Goal: Information Seeking & Learning: Check status

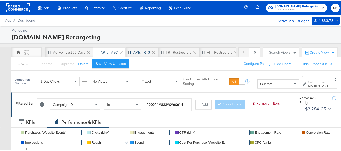
click at [143, 53] on div "APTs - RTG" at bounding box center [141, 51] width 17 height 5
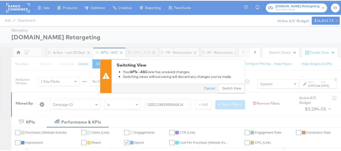
click at [231, 82] on div "Switching View Your APTs - ASC view has unsaved changes. Switching views withou…" at bounding box center [178, 71] width 133 height 24
click at [229, 88] on button "Switch View" at bounding box center [232, 87] width 26 height 9
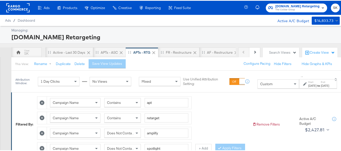
click at [43, 118] on icon at bounding box center [42, 117] width 5 height 5
type input "amplify"
type input "spotlight"
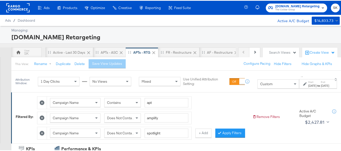
click at [43, 118] on icon at bounding box center [42, 117] width 5 height 5
type input "spotlight"
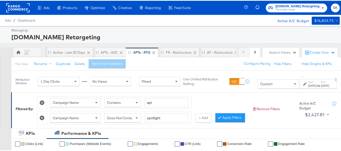
click at [43, 118] on icon at bounding box center [42, 117] width 5 height 5
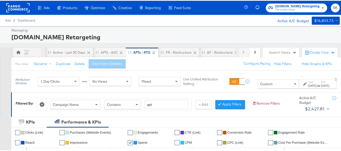
click at [76, 103] on div "Campaign Name" at bounding box center [75, 103] width 51 height 9
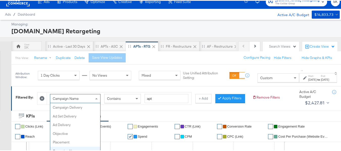
scroll to position [44, 0]
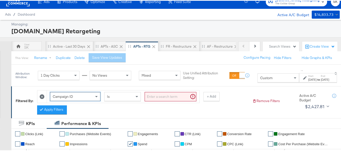
click at [170, 96] on input "search" at bounding box center [171, 95] width 52 height 9
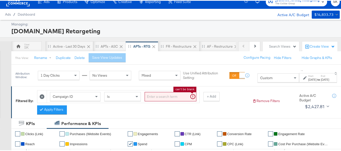
paste input "120219826265460614, 120210506996100614, 120213371375900614, 120213449240370614,…"
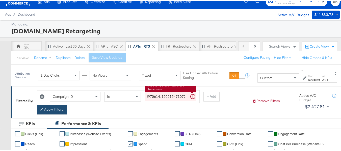
scroll to position [0, 0]
click at [60, 112] on button "Apply Filters" at bounding box center [52, 109] width 30 height 9
type input "120219826265460614,120210506996100614,120213371375900614,120213449240370614,120…"
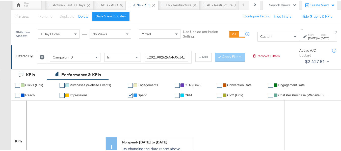
scroll to position [57, 0]
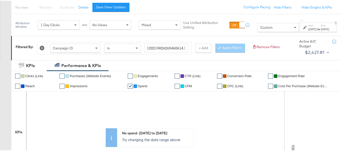
click at [317, 29] on strong "to" at bounding box center [319, 29] width 4 height 4
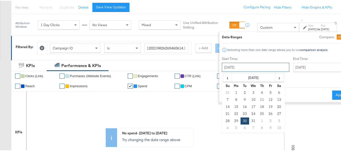
click at [233, 70] on input "[DATE]" at bounding box center [255, 66] width 67 height 9
click at [235, 80] on th "[DATE]" at bounding box center [253, 77] width 43 height 9
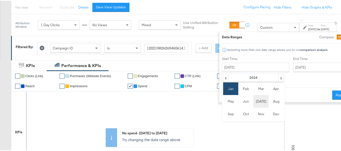
click at [254, 103] on td "[DATE]" at bounding box center [261, 100] width 15 height 13
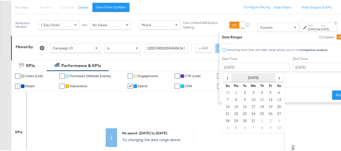
click at [245, 77] on th "[DATE]" at bounding box center [253, 77] width 43 height 9
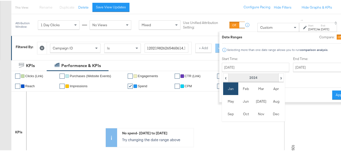
click at [262, 78] on th "2024" at bounding box center [254, 77] width 50 height 9
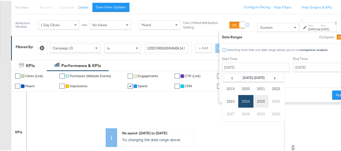
click at [254, 101] on td "2025" at bounding box center [261, 100] width 15 height 13
click at [254, 103] on td "[DATE]" at bounding box center [261, 100] width 15 height 13
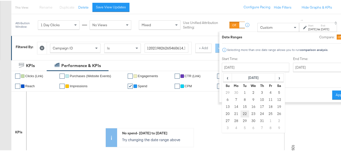
click at [241, 115] on td "22" at bounding box center [245, 113] width 9 height 7
type input "[DATE]"
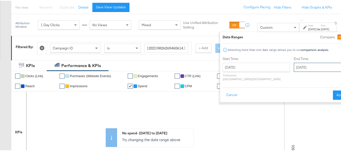
click at [294, 68] on input "[DATE]" at bounding box center [320, 66] width 53 height 9
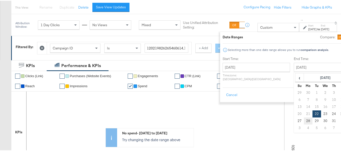
click at [304, 119] on td "28" at bounding box center [308, 120] width 9 height 7
type input "[DATE]"
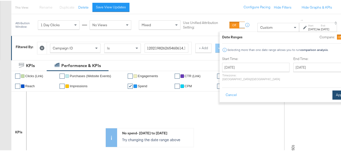
click at [333, 91] on button "Apply" at bounding box center [341, 94] width 16 height 9
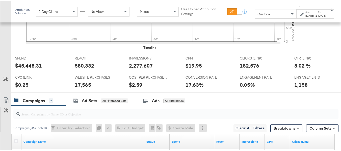
scroll to position [187, 0]
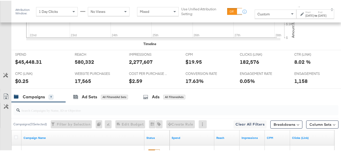
click at [318, 12] on label "End:" at bounding box center [322, 11] width 8 height 3
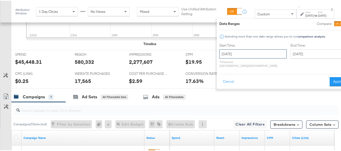
click at [249, 53] on input "[DATE]" at bounding box center [252, 53] width 67 height 9
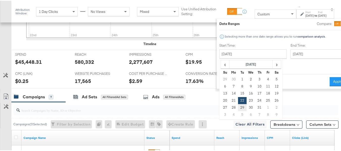
click at [238, 106] on td "29" at bounding box center [242, 107] width 9 height 7
type input "[DATE]"
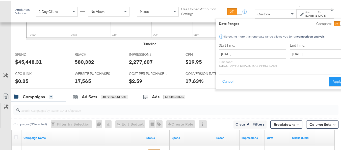
click at [290, 47] on div "End Time: [DATE] ‹ [DATE] › Su Mo Tu We Th Fr Sa 29 30 1 2 3 4 5 6 7 8 9 10 11 …" at bounding box center [317, 55] width 55 height 27
click at [290, 57] on input "[DATE]" at bounding box center [316, 53] width 53 height 9
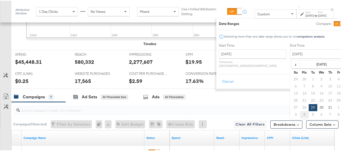
click at [300, 114] on td "4" at bounding box center [304, 114] width 9 height 7
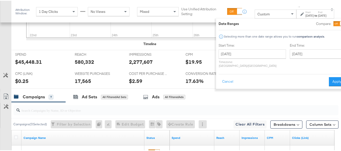
type input "[DATE]"
click at [330, 78] on button "Apply" at bounding box center [337, 81] width 16 height 9
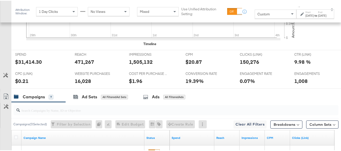
click at [23, 65] on div "$31,414.30" at bounding box center [28, 61] width 27 height 7
copy div "$31,414.30"
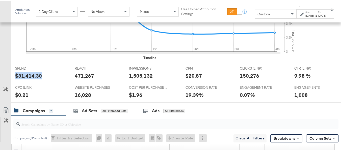
scroll to position [202, 0]
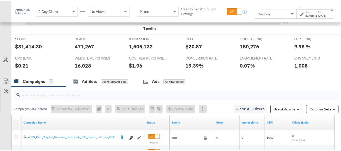
click at [79, 49] on div "471,267" at bounding box center [84, 45] width 19 height 7
copy div "471,267"
click at [130, 49] on div "1,505,132" at bounding box center [141, 45] width 24 height 7
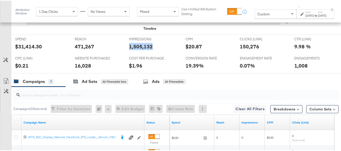
copy div "1,505,132"
click at [247, 49] on div "150,276" at bounding box center [249, 45] width 19 height 7
copy div "150,276"
click at [79, 69] on div "16,028" at bounding box center [83, 64] width 16 height 7
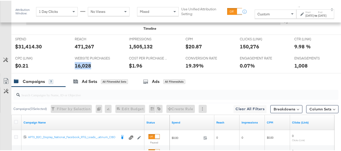
click at [79, 69] on div "16,028" at bounding box center [83, 64] width 16 height 7
copy div "16,028"
click at [295, 69] on div "1,008" at bounding box center [300, 64] width 13 height 7
copy div "1,008"
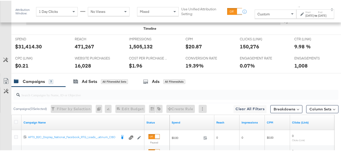
click at [250, 60] on span "ENGAGEMENT RATE" at bounding box center [259, 57] width 38 height 5
click at [306, 17] on div "[DATE]" at bounding box center [310, 15] width 8 height 4
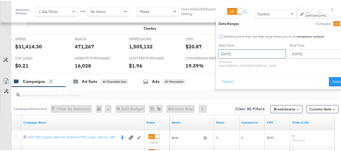
click at [255, 51] on input "[DATE]" at bounding box center [252, 53] width 67 height 9
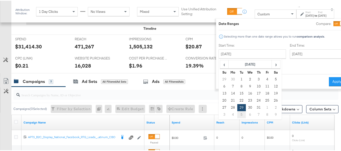
click at [237, 114] on td "5" at bounding box center [241, 114] width 9 height 7
type input "[DATE]"
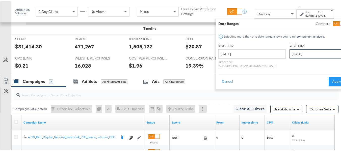
click at [290, 54] on input "[DATE]" at bounding box center [316, 53] width 53 height 9
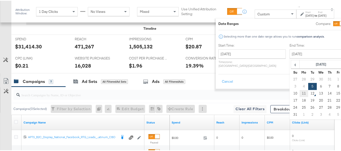
click at [300, 92] on td "11" at bounding box center [304, 92] width 9 height 7
type input "[DATE]"
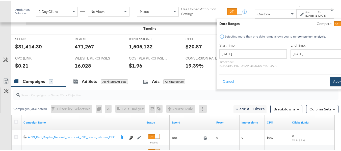
click at [330, 78] on button "Apply" at bounding box center [338, 81] width 16 height 9
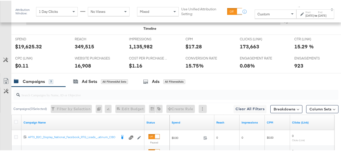
click at [25, 49] on div "$19,625.32" at bounding box center [28, 45] width 27 height 7
copy div "$19,625.32"
click at [81, 49] on div "349,515" at bounding box center [84, 45] width 19 height 7
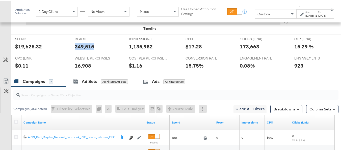
click at [81, 49] on div "349,515" at bounding box center [84, 45] width 19 height 7
copy div "349,515"
click at [137, 49] on div "1,135,982" at bounding box center [141, 45] width 24 height 7
copy div "1,135,982"
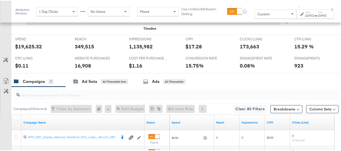
click at [251, 49] on div "173,663" at bounding box center [249, 45] width 19 height 7
copy div "173,663"
click at [82, 69] on div "16,908" at bounding box center [83, 64] width 16 height 7
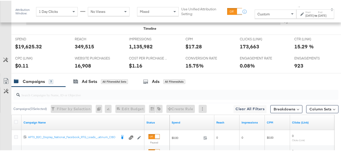
click at [291, 72] on div "ENGAGEMENTS ENGAGEMENTS 923" at bounding box center [318, 62] width 55 height 19
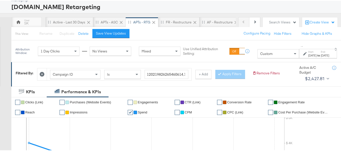
scroll to position [177, 0]
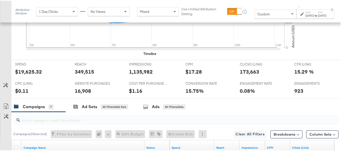
click at [228, 94] on div "15.75%" at bounding box center [209, 90] width 47 height 7
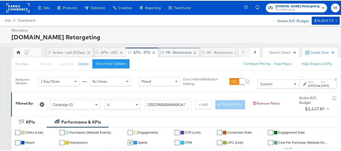
click at [175, 51] on div "FR - Restructure" at bounding box center [179, 51] width 26 height 5
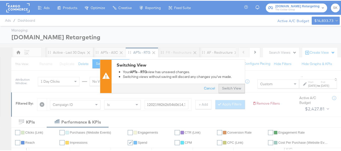
click at [224, 90] on button "Switch View" at bounding box center [232, 87] width 26 height 9
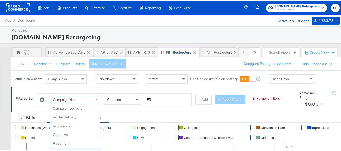
click at [67, 97] on span "Campaign Name" at bounding box center [66, 99] width 26 height 5
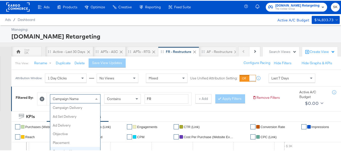
scroll to position [44, 0]
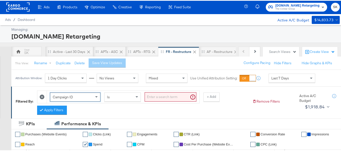
click at [163, 98] on input "search" at bounding box center [171, 96] width 52 height 9
paste input "120212010305360614"
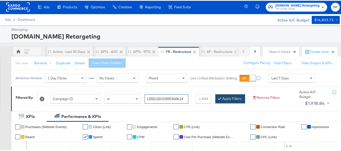
type input "120212010305360614"
click at [215, 103] on button "Apply Filters" at bounding box center [230, 98] width 30 height 9
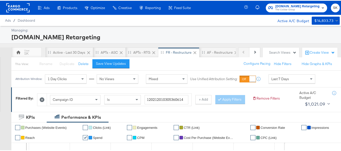
scroll to position [25, 0]
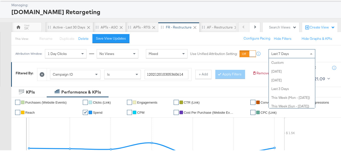
click at [280, 53] on span "Last 7 Days" at bounding box center [280, 53] width 18 height 5
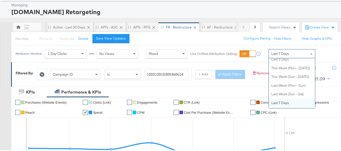
scroll to position [0, 0]
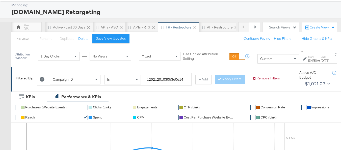
click at [308, 57] on label "Start:" at bounding box center [312, 56] width 8 height 3
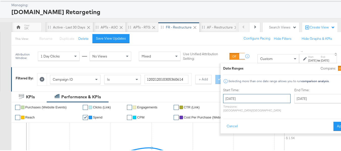
click at [239, 101] on input "[DATE]" at bounding box center [256, 97] width 67 height 9
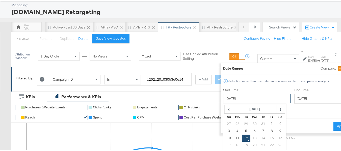
scroll to position [51, 0]
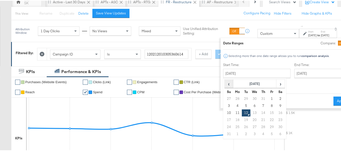
click at [225, 83] on span "‹" at bounding box center [229, 83] width 8 height 8
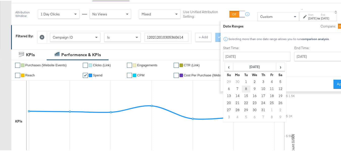
scroll to position [76, 0]
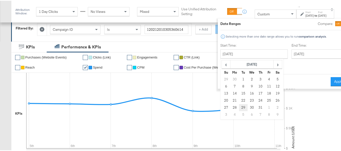
click at [239, 106] on td "29" at bounding box center [243, 107] width 9 height 7
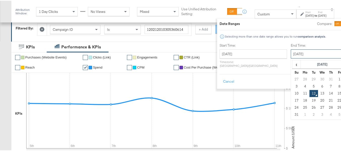
click at [291, 53] on input "[DATE]" at bounding box center [317, 53] width 53 height 9
click at [237, 54] on input "[DATE]" at bounding box center [253, 53] width 67 height 9
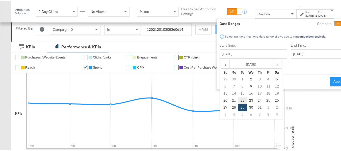
click at [238, 99] on td "22" at bounding box center [242, 99] width 9 height 7
type input "[DATE]"
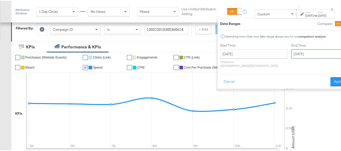
click at [291, 54] on input "[DATE]" at bounding box center [317, 53] width 53 height 9
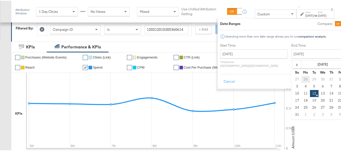
click at [301, 80] on td "28" at bounding box center [305, 78] width 9 height 7
type input "[DATE]"
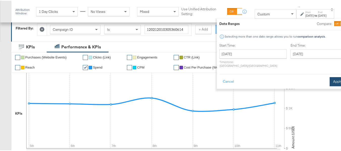
click at [330, 77] on button "Apply" at bounding box center [338, 81] width 16 height 9
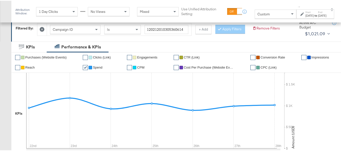
scroll to position [177, 0]
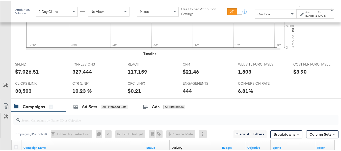
click at [306, 12] on label "Start:" at bounding box center [310, 11] width 8 height 3
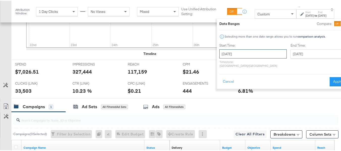
click at [247, 53] on input "[DATE]" at bounding box center [252, 53] width 67 height 9
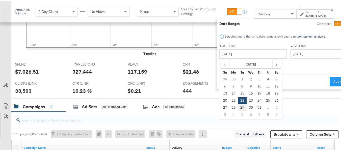
click at [238, 107] on td "29" at bounding box center [242, 107] width 9 height 7
type input "[DATE]"
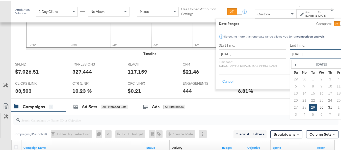
click at [296, 53] on input "[DATE]" at bounding box center [316, 53] width 53 height 9
click at [300, 113] on td "4" at bounding box center [304, 114] width 9 height 7
type input "[DATE]"
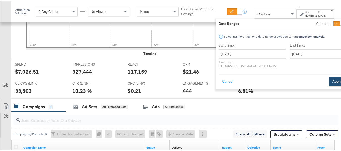
click at [329, 77] on button "Apply" at bounding box center [337, 81] width 16 height 9
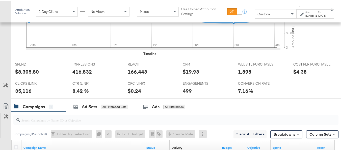
click at [27, 75] on div "$8,305.80" at bounding box center [27, 70] width 24 height 7
click at [137, 75] on div "166,443" at bounding box center [137, 70] width 19 height 7
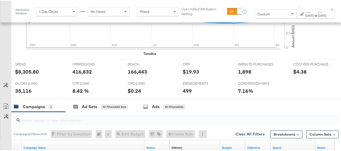
click at [80, 75] on div "416,832" at bounding box center [81, 70] width 19 height 7
click at [27, 94] on div "35,116" at bounding box center [23, 90] width 16 height 7
click at [241, 75] on div "1,898" at bounding box center [244, 70] width 13 height 7
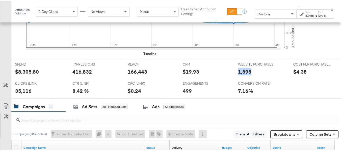
click at [241, 75] on div "1,898" at bounding box center [244, 70] width 13 height 7
click at [183, 94] on div "499" at bounding box center [187, 90] width 9 height 7
click at [275, 90] on div "CONVERSION RATE CONVERSION RATE 7.16%" at bounding box center [261, 88] width 55 height 19
click at [306, 16] on div "[DATE]" at bounding box center [310, 15] width 8 height 4
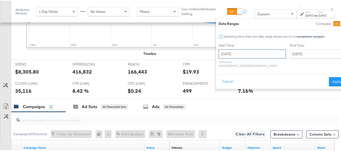
click at [246, 49] on input "[DATE]" at bounding box center [252, 53] width 67 height 9
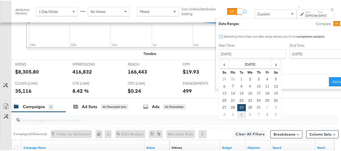
click at [237, 113] on td "5" at bounding box center [241, 114] width 9 height 7
type input "[DATE]"
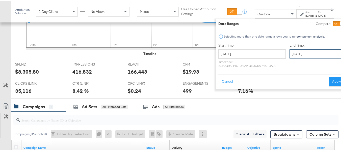
click at [290, 54] on input "[DATE]" at bounding box center [316, 53] width 53 height 9
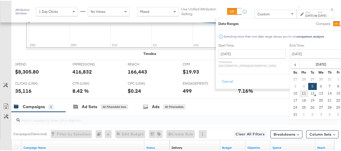
click at [300, 92] on td "11" at bounding box center [304, 92] width 9 height 7
type input "[DATE]"
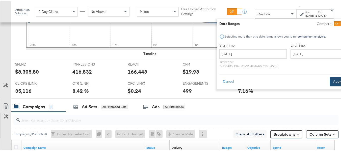
click at [330, 79] on button "Apply" at bounding box center [338, 81] width 16 height 9
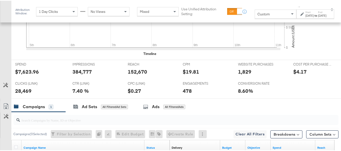
click at [28, 75] on div "$7,623.96" at bounding box center [27, 70] width 24 height 7
click at [135, 75] on div "152,670" at bounding box center [137, 70] width 19 height 7
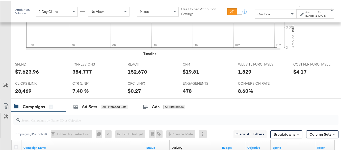
click at [88, 75] on div "384,777" at bounding box center [81, 70] width 19 height 7
click at [29, 94] on div "28,469" at bounding box center [23, 90] width 16 height 7
click at [244, 75] on div "1,829" at bounding box center [244, 70] width 13 height 7
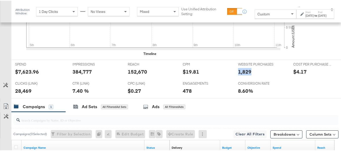
click at [244, 75] on div "1,829" at bounding box center [244, 70] width 13 height 7
click at [183, 94] on div "478" at bounding box center [187, 90] width 9 height 7
click at [184, 85] on span "ENGAGEMENTS" at bounding box center [202, 83] width 38 height 5
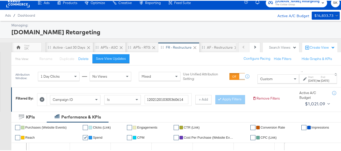
scroll to position [0, 0]
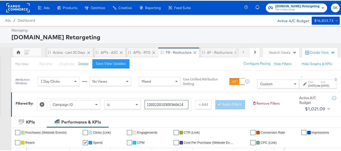
click at [165, 105] on input "120212010305360614" at bounding box center [167, 103] width 44 height 9
paste input "336956904"
type input "120213369569040614"
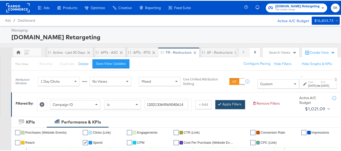
click at [215, 109] on button "Apply Filters" at bounding box center [230, 103] width 30 height 9
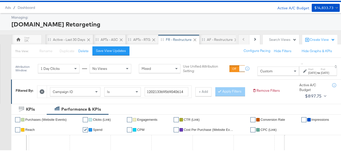
scroll to position [25, 0]
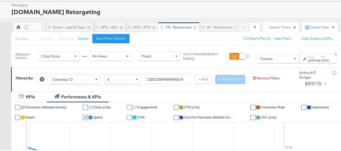
click at [308, 59] on div "[DATE]" at bounding box center [312, 60] width 8 height 4
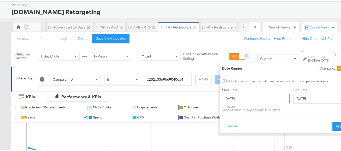
click at [238, 99] on input "[DATE]" at bounding box center [255, 97] width 67 height 9
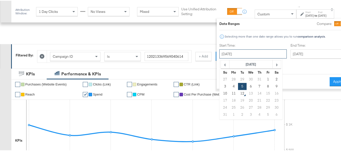
scroll to position [76, 0]
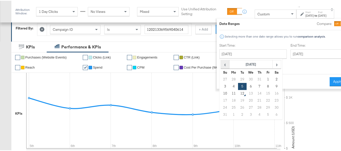
click at [221, 65] on span "‹" at bounding box center [225, 64] width 8 height 8
click at [238, 98] on td "22" at bounding box center [242, 99] width 9 height 7
type input "[DATE]"
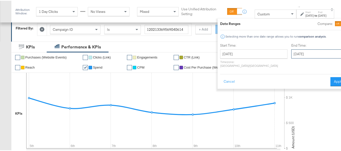
click at [296, 49] on input "[DATE]" at bounding box center [317, 53] width 53 height 9
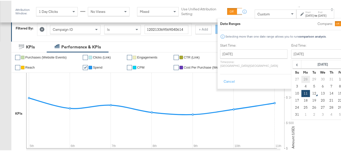
click at [301, 79] on td "28" at bounding box center [305, 78] width 9 height 7
type input "[DATE]"
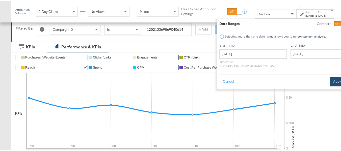
click at [330, 77] on button "Apply" at bounding box center [338, 81] width 16 height 9
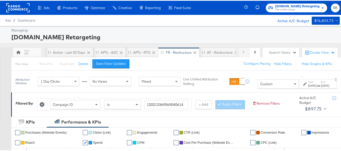
scroll to position [152, 0]
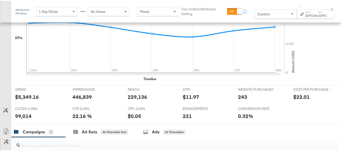
click at [314, 15] on strong "to" at bounding box center [316, 15] width 4 height 4
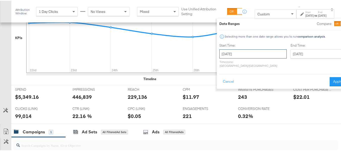
click at [241, 55] on input "[DATE]" at bounding box center [252, 53] width 67 height 9
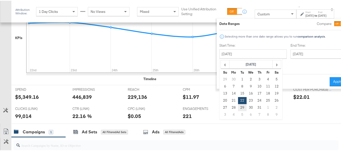
click at [238, 107] on td "29" at bounding box center [242, 107] width 9 height 7
type input "[DATE]"
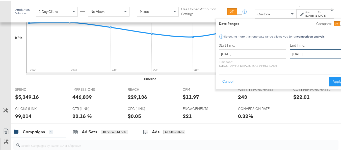
click at [290, 54] on input "[DATE]" at bounding box center [316, 53] width 53 height 9
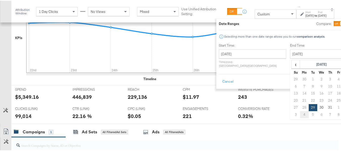
click at [300, 113] on td "4" at bounding box center [304, 114] width 9 height 7
type input "[DATE]"
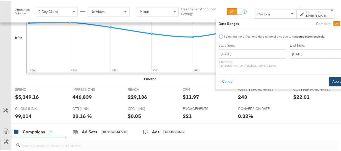
click at [329, 79] on button "Apply" at bounding box center [337, 81] width 16 height 9
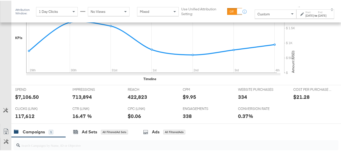
click at [26, 100] on div "$7,106.50" at bounding box center [27, 96] width 24 height 7
click at [142, 100] on div "422,823" at bounding box center [137, 96] width 19 height 7
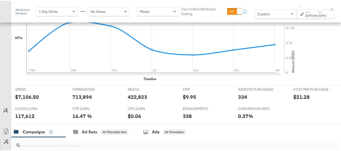
click at [78, 100] on div "713,894" at bounding box center [81, 96] width 19 height 7
click at [19, 119] on div "117,612" at bounding box center [24, 115] width 19 height 7
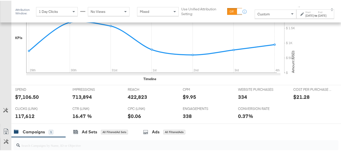
click at [240, 100] on div "334" at bounding box center [242, 96] width 9 height 7
click at [183, 119] on div "338" at bounding box center [187, 115] width 9 height 7
click at [259, 119] on div "CONVERSION RATE CONVERSION RATE 0.37%" at bounding box center [261, 113] width 55 height 19
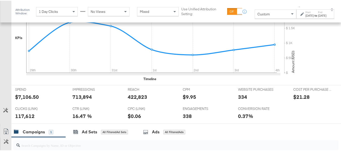
click at [306, 16] on div "[DATE]" at bounding box center [310, 15] width 8 height 4
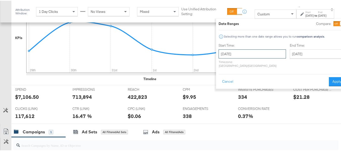
click at [247, 52] on input "[DATE]" at bounding box center [252, 53] width 67 height 9
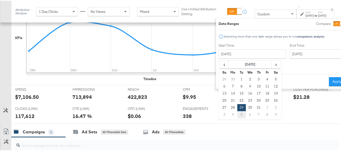
click at [237, 115] on td "5" at bounding box center [241, 114] width 9 height 7
type input "[DATE]"
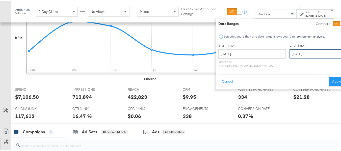
click at [290, 51] on input "[DATE]" at bounding box center [316, 53] width 53 height 9
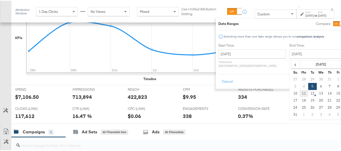
click at [300, 96] on td "11" at bounding box center [304, 92] width 9 height 7
type input "[DATE]"
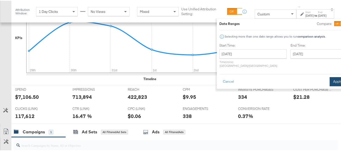
click at [330, 77] on button "Apply" at bounding box center [338, 81] width 16 height 9
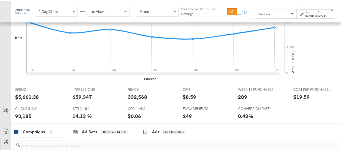
click at [215, 85] on div "✔ Purchases (Website Events) ✔ Clicks (Link) ✔ Engagements ✔ CTR (Link) ✔ Conve…" at bounding box center [178, 30] width 334 height 109
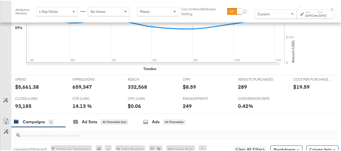
scroll to position [177, 0]
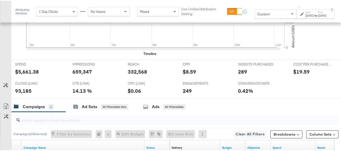
click at [26, 75] on div "$5,661.38" at bounding box center [27, 70] width 24 height 7
click at [129, 75] on div "332,568" at bounding box center [137, 70] width 19 height 7
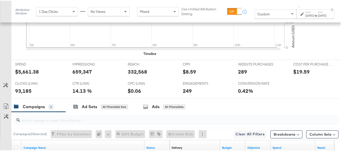
click at [85, 75] on div "659,347" at bounding box center [81, 70] width 19 height 7
click at [23, 94] on div "93,185" at bounding box center [23, 90] width 16 height 7
click at [239, 75] on div "289" at bounding box center [242, 70] width 9 height 7
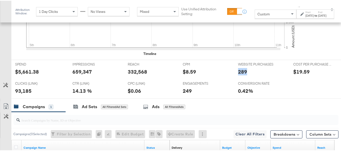
click at [239, 75] on div "289" at bounding box center [242, 70] width 9 height 7
click at [185, 94] on div "249" at bounding box center [187, 90] width 9 height 7
click at [197, 112] on div "Campaigns 1 Ad Sets All Filtered Ad Sets Ads All Filtered Ads" at bounding box center [178, 106] width 334 height 11
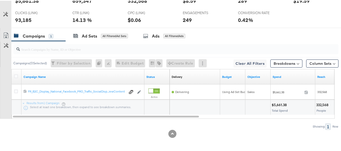
scroll to position [0, 0]
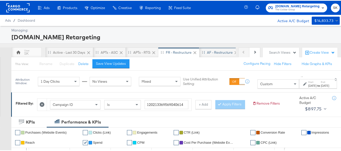
click at [215, 53] on div "AF - Restructure" at bounding box center [220, 51] width 26 height 5
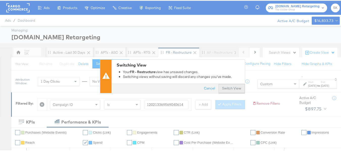
click at [228, 89] on button "Switch View" at bounding box center [232, 87] width 26 height 9
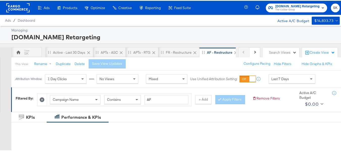
click at [69, 97] on span "Campaign Name" at bounding box center [66, 99] width 26 height 5
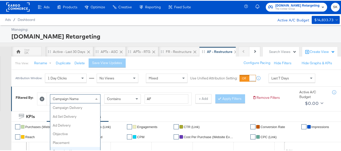
scroll to position [44, 0]
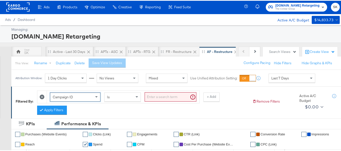
click at [166, 96] on input "search" at bounding box center [171, 96] width 52 height 9
paste input "120212317239340614"
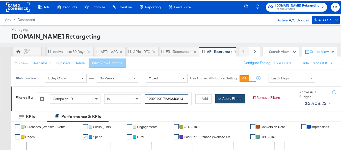
type input "120212317239340614"
click at [215, 103] on button "Apply Filters" at bounding box center [230, 98] width 30 height 9
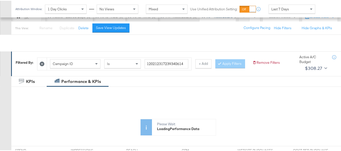
scroll to position [77, 0]
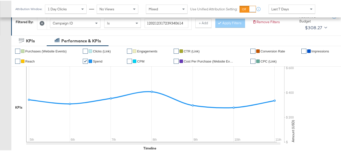
click at [291, 6] on div "Last 7 Days" at bounding box center [292, 8] width 46 height 9
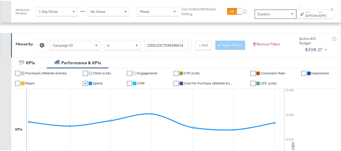
scroll to position [26, 0]
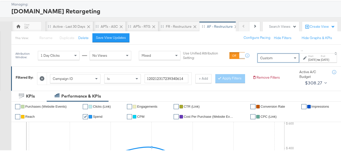
click at [308, 61] on div "[DATE]" at bounding box center [312, 59] width 8 height 4
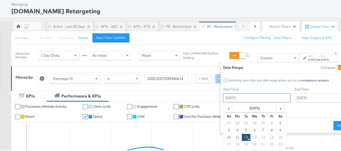
click at [227, 93] on input "[DATE]" at bounding box center [256, 97] width 67 height 9
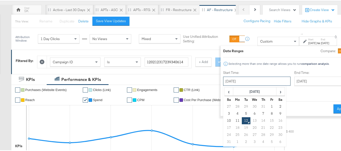
scroll to position [51, 0]
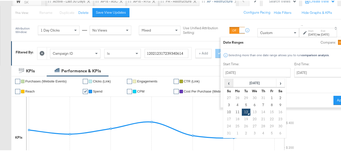
click at [225, 83] on span "‹" at bounding box center [229, 83] width 8 height 8
click at [242, 120] on td "22" at bounding box center [246, 118] width 9 height 7
type input "[DATE]"
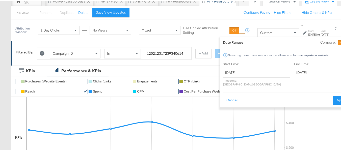
click at [294, 70] on input "[DATE]" at bounding box center [320, 71] width 53 height 9
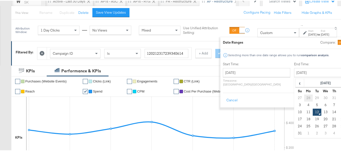
click at [304, 96] on td "28" at bounding box center [308, 97] width 9 height 7
type input "[DATE]"
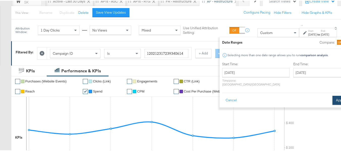
click at [333, 97] on button "Apply" at bounding box center [341, 99] width 16 height 9
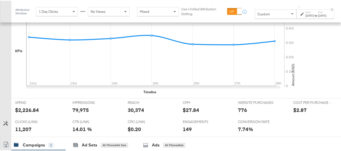
scroll to position [201, 0]
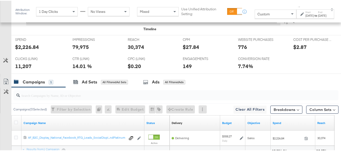
click at [198, 69] on div at bounding box center [200, 66] width 15 height 5
click at [306, 12] on label "Start:" at bounding box center [310, 11] width 8 height 3
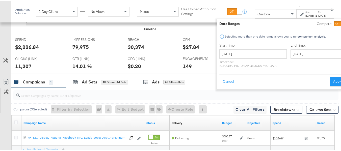
click at [180, 70] on div "ENGAGEMENTS ENGAGEMENTS 149" at bounding box center [206, 63] width 55 height 19
click at [219, 77] on button "Cancel" at bounding box center [228, 81] width 18 height 9
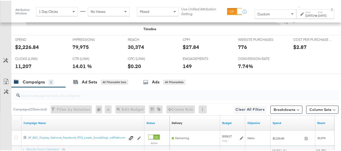
click at [318, 14] on div "[DATE]" at bounding box center [322, 15] width 8 height 4
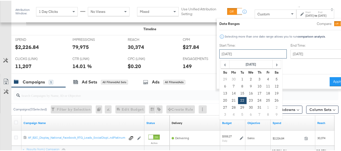
click at [233, 49] on input "[DATE]" at bounding box center [252, 53] width 67 height 9
click at [238, 109] on td "29" at bounding box center [242, 107] width 9 height 7
type input "[DATE]"
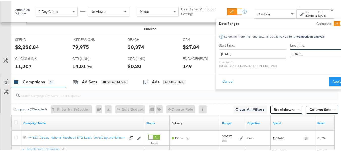
click at [294, 54] on input "[DATE]" at bounding box center [316, 53] width 53 height 9
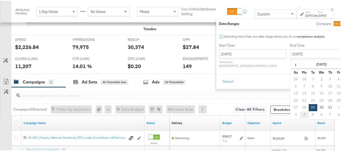
click at [300, 113] on td "4" at bounding box center [304, 114] width 9 height 7
type input "[DATE]"
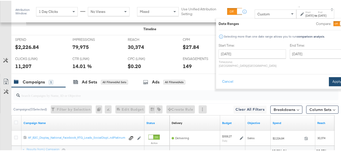
click at [329, 80] on button "Apply" at bounding box center [337, 81] width 16 height 9
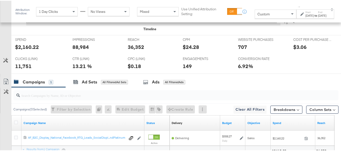
click at [30, 50] on div "$2,160.22" at bounding box center [27, 46] width 24 height 7
click at [133, 50] on div "36,352" at bounding box center [136, 46] width 16 height 7
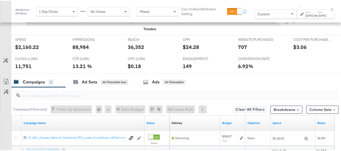
click at [83, 50] on div "88,984" at bounding box center [80, 46] width 16 height 7
click at [82, 50] on div "88,984" at bounding box center [80, 46] width 16 height 7
click at [23, 69] on div "11,751" at bounding box center [23, 65] width 16 height 7
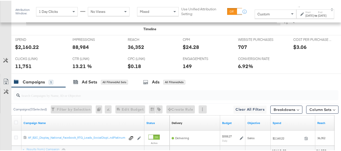
click at [234, 54] on div "WEBSITE PURCHASES WEBSITE PURCHASES 707" at bounding box center [261, 44] width 55 height 19
click at [183, 69] on div "149" at bounding box center [187, 65] width 9 height 7
click at [98, 69] on div "13.21 %" at bounding box center [96, 65] width 48 height 7
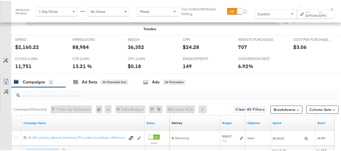
click at [306, 13] on label "Start:" at bounding box center [310, 11] width 8 height 3
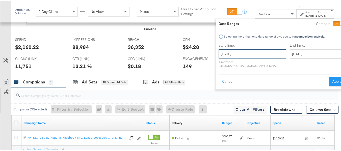
click at [241, 52] on input "[DATE]" at bounding box center [252, 53] width 67 height 9
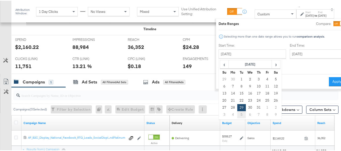
click at [237, 113] on td "5" at bounding box center [241, 114] width 9 height 7
type input "[DATE]"
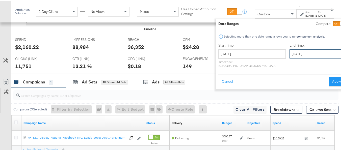
click at [297, 55] on input "[DATE]" at bounding box center [316, 53] width 53 height 9
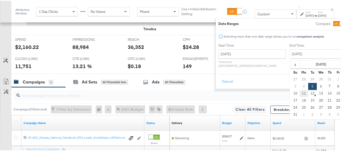
click at [300, 92] on td "11" at bounding box center [304, 92] width 9 height 7
type input "[DATE]"
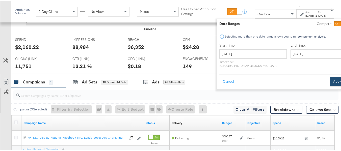
click at [330, 77] on button "Apply" at bounding box center [338, 81] width 16 height 9
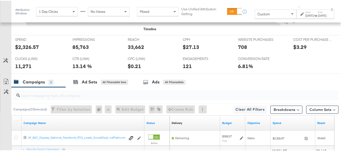
click at [24, 50] on div "$2,326.57" at bounding box center [27, 46] width 24 height 7
click at [56, 50] on div "$2,326.57" at bounding box center [40, 46] width 50 height 7
click at [17, 50] on div "$2,326.57" at bounding box center [27, 46] width 24 height 7
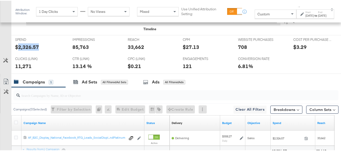
click at [17, 50] on div "$2,326.57" at bounding box center [27, 46] width 24 height 7
click at [60, 54] on div "SPEND SPEND $2,326.57" at bounding box center [39, 44] width 57 height 19
click at [133, 50] on div "33,662" at bounding box center [136, 46] width 16 height 7
click at [134, 50] on div "33,662" at bounding box center [136, 46] width 16 height 7
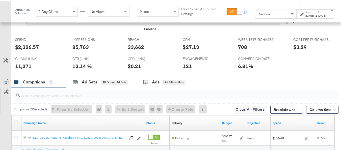
click at [81, 50] on div "85,763" at bounding box center [80, 46] width 16 height 7
click at [18, 69] on div "11,271" at bounding box center [23, 65] width 16 height 7
click at [241, 50] on div "708" at bounding box center [242, 46] width 9 height 7
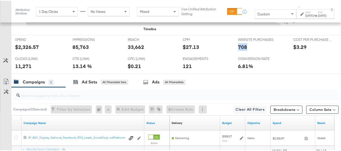
click at [241, 50] on div "708" at bounding box center [242, 46] width 9 height 7
click at [183, 69] on div "121" at bounding box center [187, 65] width 9 height 7
click at [206, 73] on div "ENGAGEMENTS ENGAGEMENTS 121" at bounding box center [206, 63] width 55 height 19
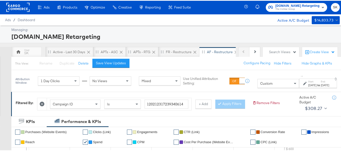
scroll to position [0, 0]
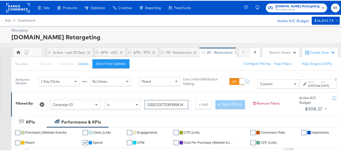
click at [168, 100] on input "120212317239340614" at bounding box center [167, 103] width 44 height 9
paste input "342934660"
type input "120213429346600614"
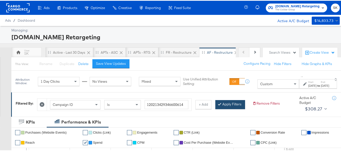
click at [215, 109] on button "Apply Filters" at bounding box center [230, 103] width 30 height 9
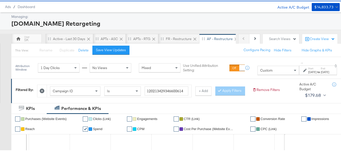
scroll to position [25, 0]
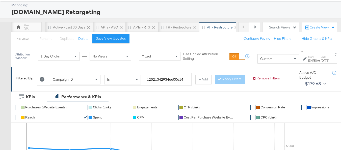
click at [308, 62] on div "[DATE]" at bounding box center [312, 60] width 8 height 4
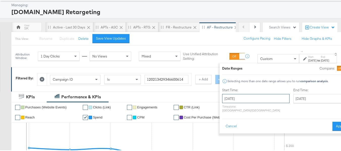
click at [251, 102] on input "[DATE]" at bounding box center [255, 97] width 67 height 9
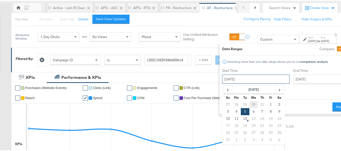
scroll to position [51, 0]
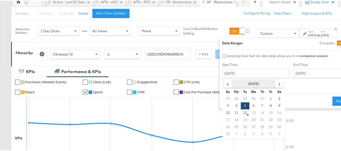
click at [233, 84] on th "[DATE]" at bounding box center [253, 83] width 43 height 9
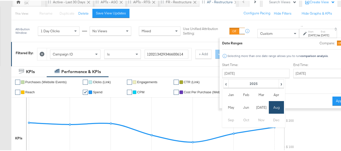
drag, startPoint x: 243, startPoint y: 104, endPoint x: 279, endPoint y: 75, distance: 46.3
click at [254, 105] on td "[DATE]" at bounding box center [261, 106] width 15 height 13
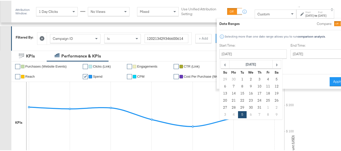
scroll to position [76, 0]
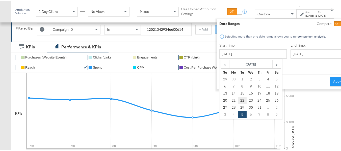
click at [238, 99] on td "22" at bounding box center [242, 99] width 9 height 7
type input "[DATE]"
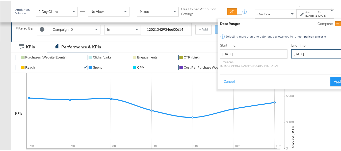
click at [291, 52] on input "[DATE]" at bounding box center [317, 53] width 53 height 9
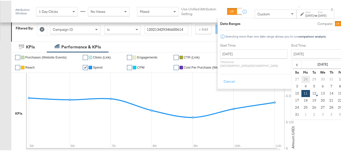
click at [301, 79] on td "28" at bounding box center [305, 78] width 9 height 7
type input "[DATE]"
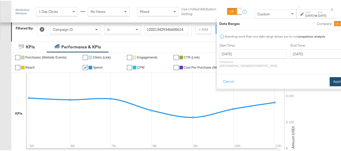
click at [330, 77] on button "Apply" at bounding box center [338, 81] width 16 height 9
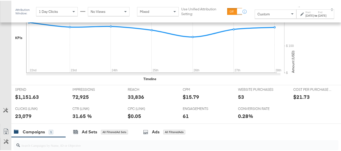
scroll to position [201, 0]
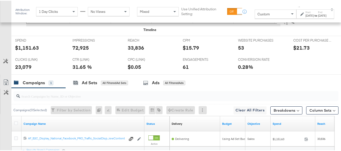
click at [307, 12] on label "Start:" at bounding box center [310, 11] width 8 height 3
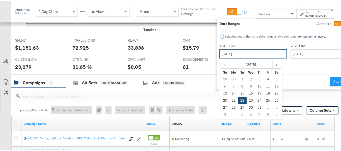
click at [238, 52] on input "[DATE]" at bounding box center [252, 53] width 67 height 9
click at [238, 110] on td "29" at bounding box center [242, 107] width 9 height 7
type input "[DATE]"
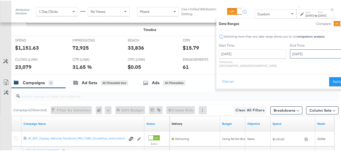
click at [290, 55] on input "[DATE]" at bounding box center [316, 53] width 53 height 9
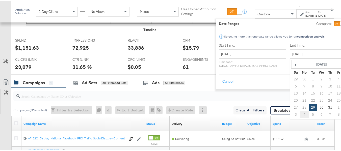
click at [300, 114] on td "4" at bounding box center [304, 114] width 9 height 7
type input "[DATE]"
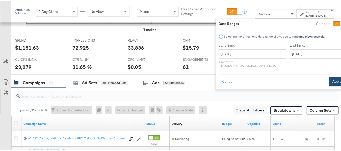
click at [330, 80] on button "Apply" at bounding box center [337, 81] width 16 height 9
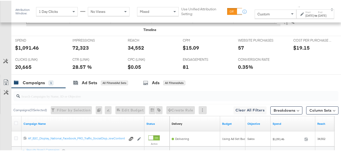
click at [30, 51] on div "$1,091.46" at bounding box center [27, 46] width 24 height 7
click at [128, 42] on span "REACH" at bounding box center [147, 39] width 38 height 5
click at [129, 51] on div "34,552" at bounding box center [136, 46] width 16 height 7
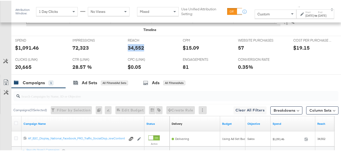
click at [129, 51] on div "34,552" at bounding box center [136, 46] width 16 height 7
click at [83, 51] on div "72,323" at bounding box center [80, 46] width 16 height 7
click at [33, 70] on div "20,665" at bounding box center [40, 66] width 50 height 7
click at [26, 70] on div "20,665" at bounding box center [23, 66] width 16 height 7
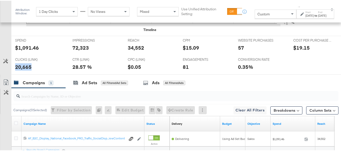
click at [26, 70] on div "20,665" at bounding box center [23, 66] width 16 height 7
click at [240, 51] on div "57" at bounding box center [241, 46] width 6 height 7
click at [184, 70] on div "81" at bounding box center [186, 66] width 6 height 7
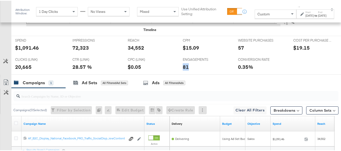
click at [184, 70] on div "81" at bounding box center [186, 66] width 6 height 7
click at [274, 88] on div "Campaigns 1 Ad Sets All Filtered Ad Sets Ads All Filtered Ads" at bounding box center [178, 82] width 334 height 11
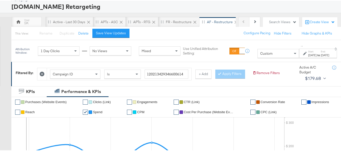
scroll to position [76, 0]
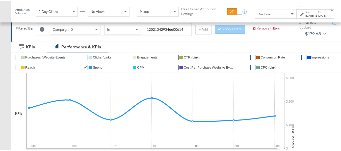
click at [314, 16] on strong "to" at bounding box center [316, 15] width 4 height 4
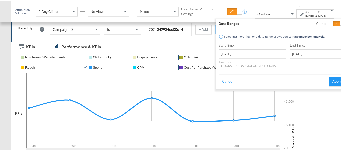
click at [235, 58] on div "[DATE] ‹ [DATE] › Su Mo Tu We Th Fr Sa 29 30 1 2 3 4 5 6 7 8 9 10 11 12 13 14 1…" at bounding box center [252, 58] width 67 height 18
click at [244, 46] on label "Start Time:" at bounding box center [252, 44] width 67 height 5
click at [243, 51] on input "[DATE]" at bounding box center [252, 53] width 67 height 9
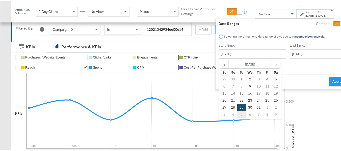
click at [237, 115] on td "5" at bounding box center [241, 114] width 9 height 7
type input "[DATE]"
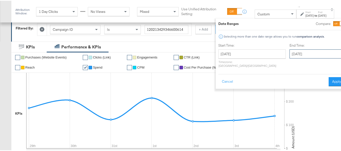
click at [304, 53] on input "[DATE]" at bounding box center [316, 53] width 53 height 9
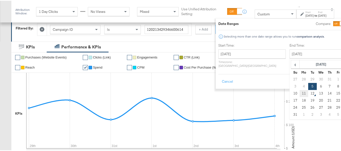
click at [300, 92] on td "11" at bounding box center [304, 92] width 9 height 7
type input "[DATE]"
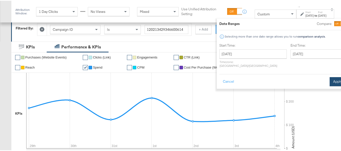
click at [330, 77] on button "Apply" at bounding box center [338, 81] width 16 height 9
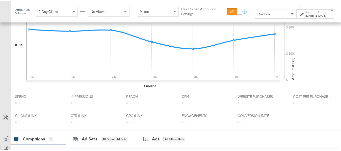
scroll to position [180, 0]
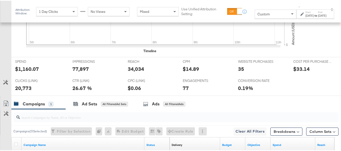
click at [30, 72] on div "$1,160.07" at bounding box center [27, 68] width 24 height 7
click at [131, 72] on div "34,034" at bounding box center [136, 68] width 16 height 7
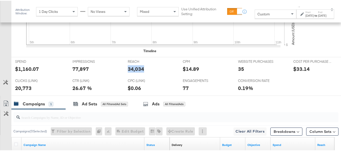
click at [131, 72] on div "34,034" at bounding box center [136, 68] width 16 height 7
click at [77, 72] on div "77,897" at bounding box center [80, 68] width 16 height 7
click at [23, 91] on div "20,773" at bounding box center [23, 87] width 16 height 7
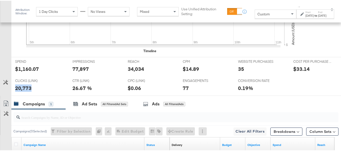
click at [23, 91] on div "20,773" at bounding box center [23, 87] width 16 height 7
click at [238, 72] on div "35" at bounding box center [241, 68] width 6 height 7
click at [183, 91] on div "77" at bounding box center [186, 87] width 6 height 7
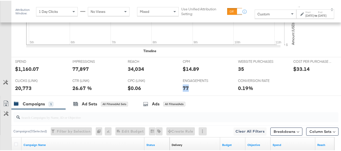
click at [183, 91] on div "77" at bounding box center [186, 87] width 6 height 7
click at [214, 76] on div "CPM CPM $14.89" at bounding box center [206, 66] width 55 height 19
